Goal: Transaction & Acquisition: Purchase product/service

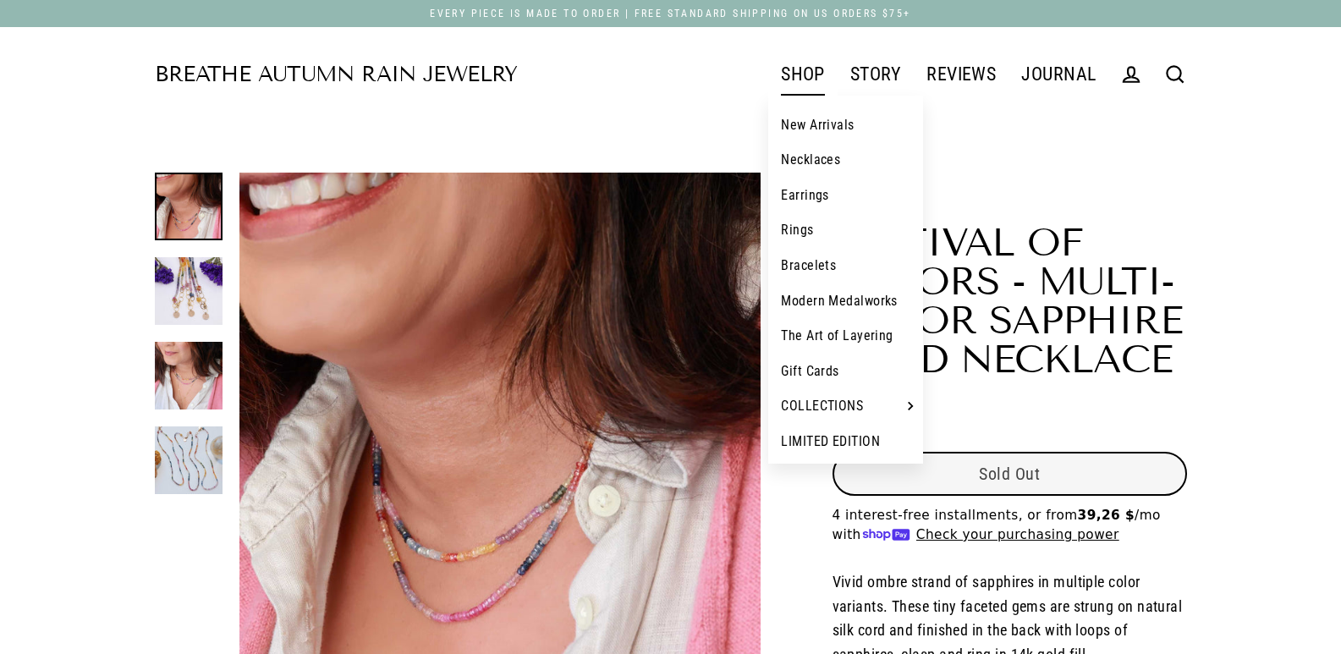
click at [802, 109] on link "New Arrivals" at bounding box center [845, 125] width 155 height 36
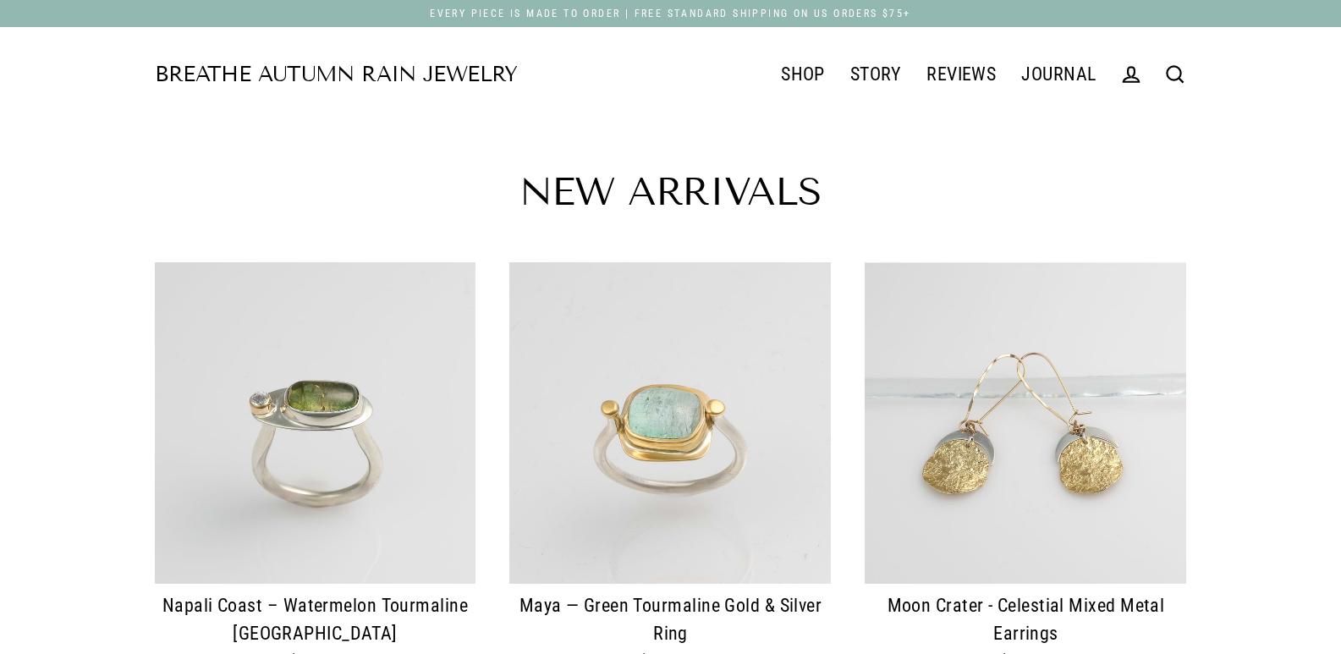
scroll to position [85, 0]
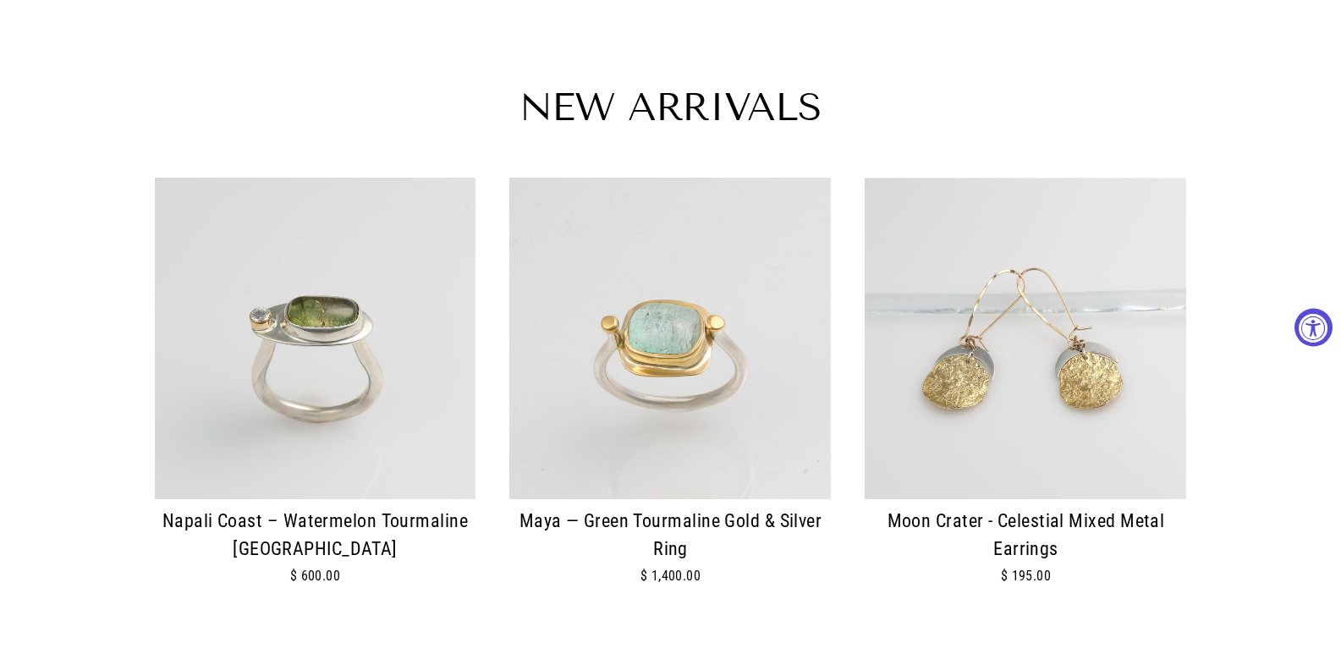
click at [681, 317] on img at bounding box center [669, 338] width 321 height 321
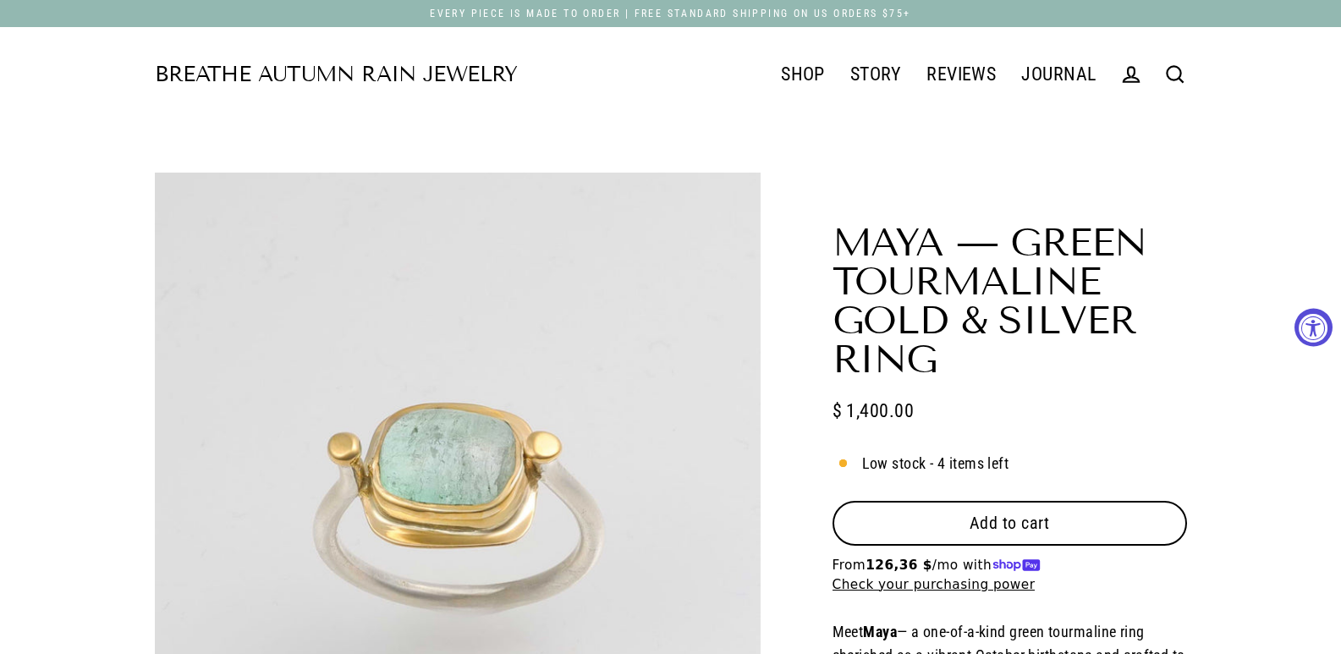
select select "3"
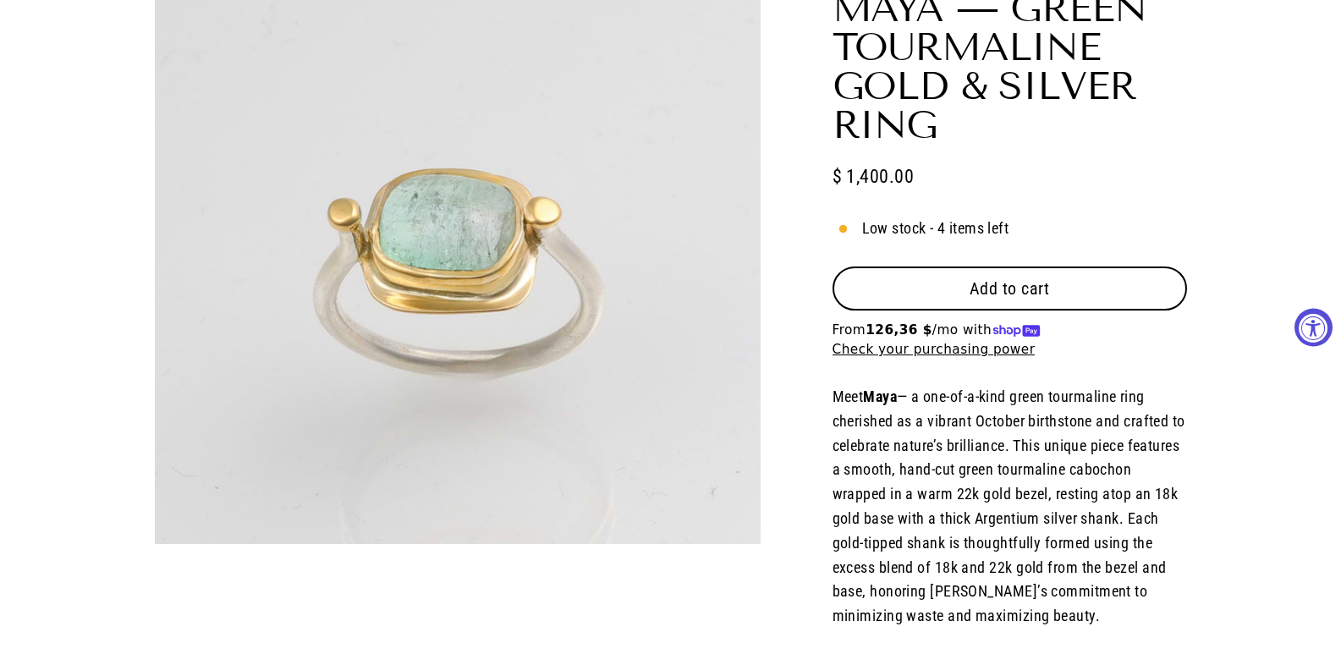
scroll to position [254, 0]
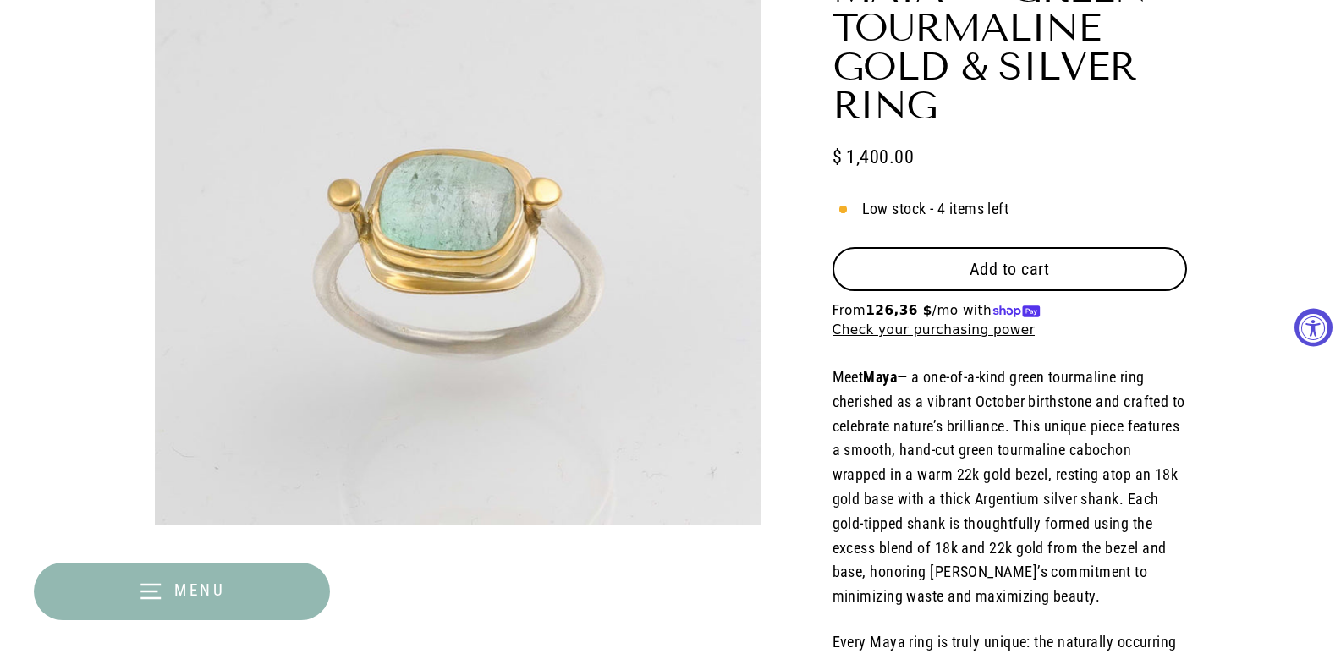
click at [1029, 295] on form "Add to cart Default Title - $ 1,400.00 USD" at bounding box center [1009, 293] width 354 height 93
click at [1045, 278] on span "Add to cart" at bounding box center [1009, 269] width 80 height 20
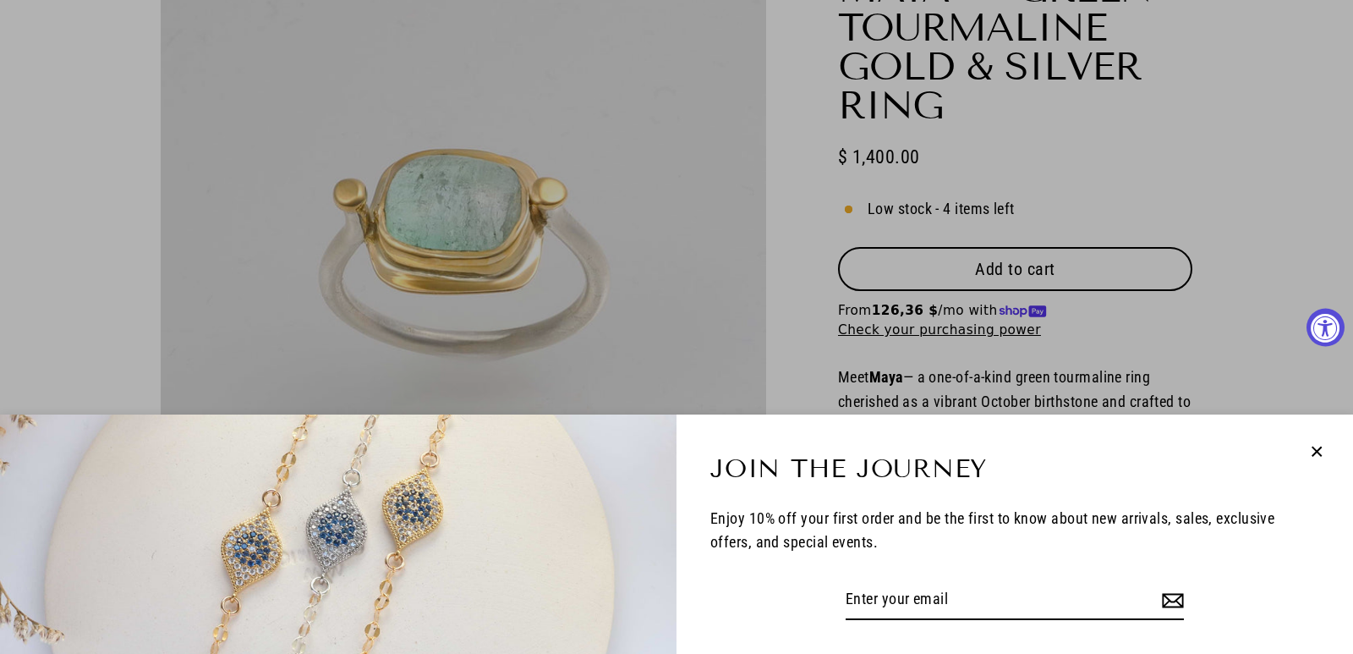
click at [1321, 450] on icon "button" at bounding box center [1317, 452] width 22 height 22
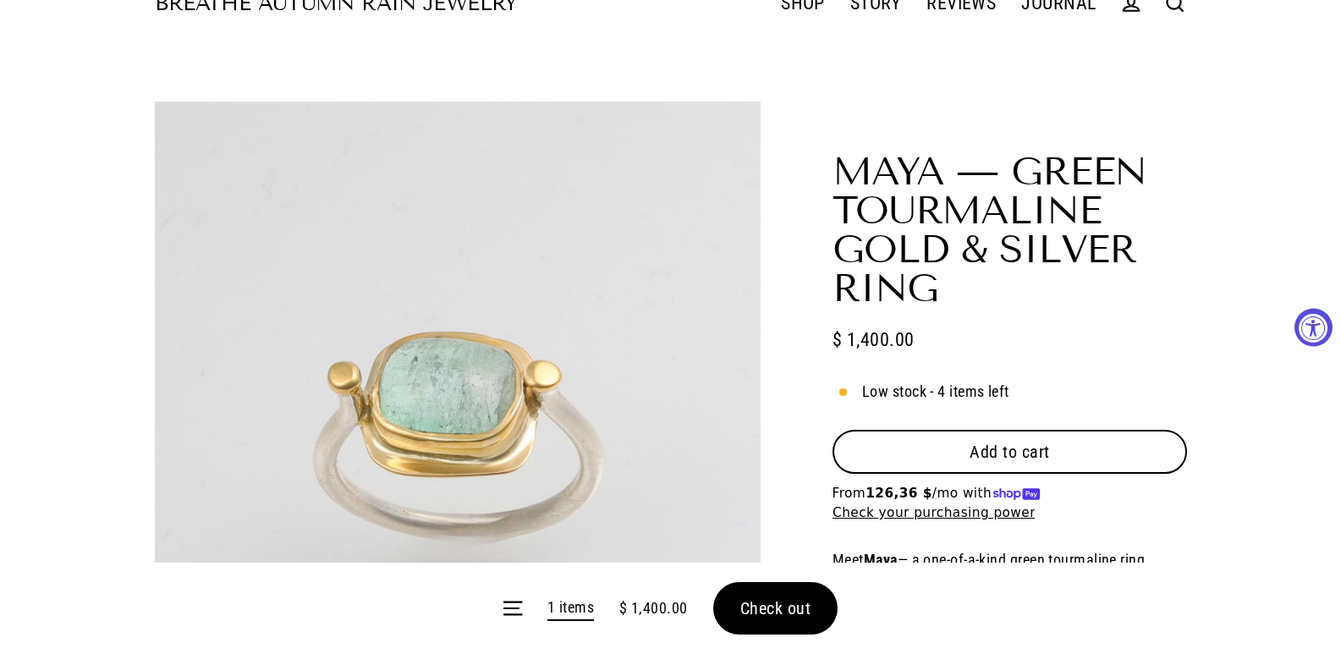
scroll to position [0, 0]
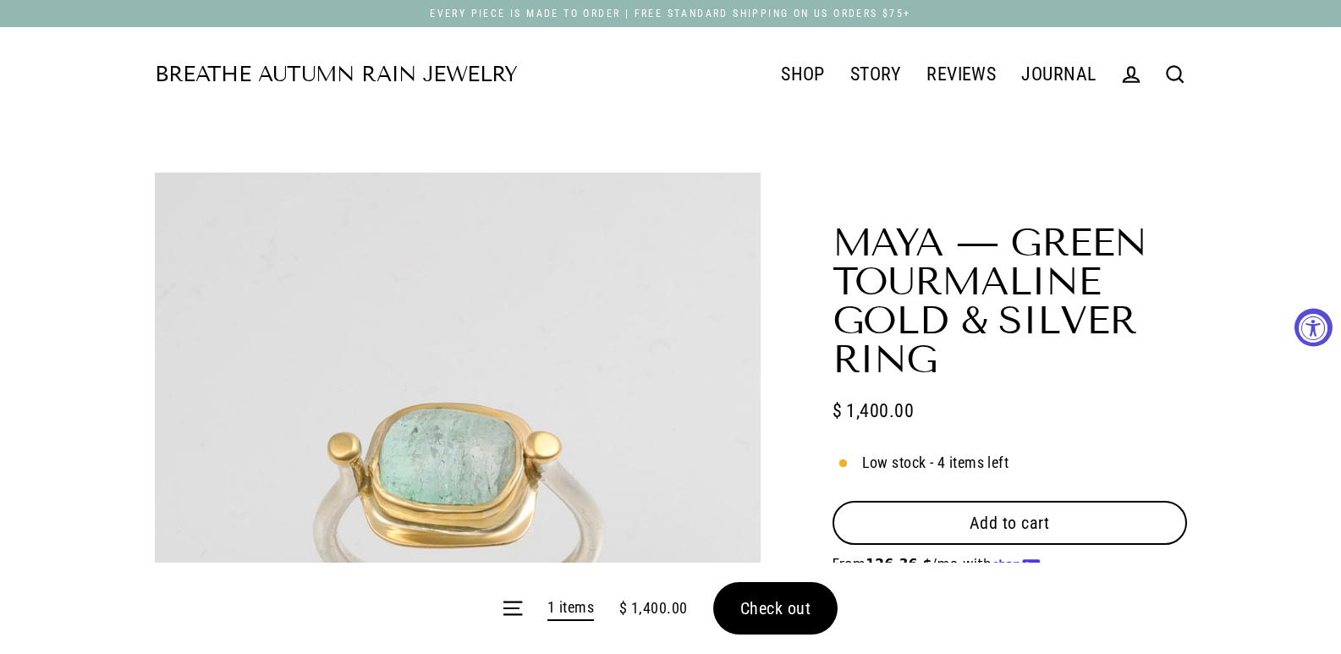
click at [735, 584] on button "Check out" at bounding box center [775, 608] width 125 height 52
